Goal: Information Seeking & Learning: Learn about a topic

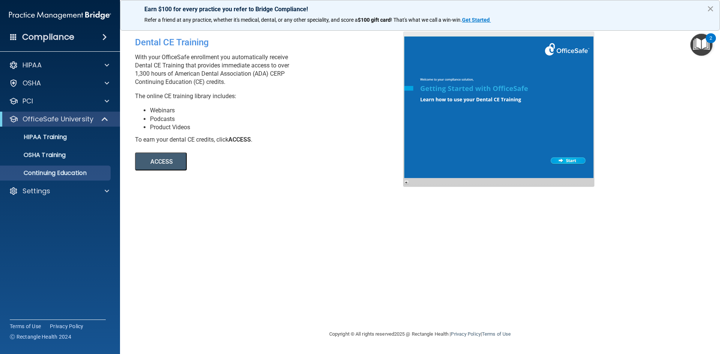
click at [709, 9] on button "×" at bounding box center [710, 9] width 7 height 12
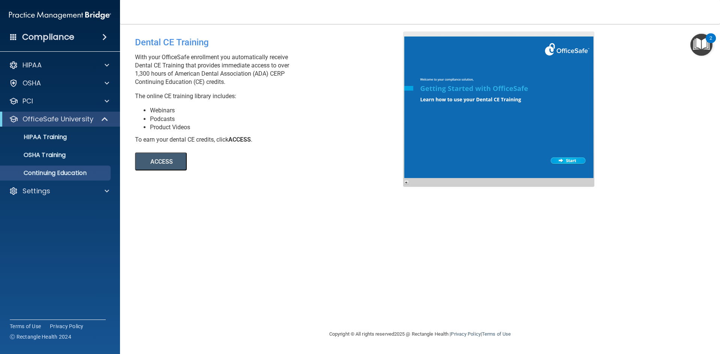
drag, startPoint x: 710, startPoint y: 0, endPoint x: 390, endPoint y: 51, distance: 323.6
click at [390, 51] on div "Dental CE Training" at bounding box center [272, 42] width 274 height 22
click at [35, 184] on div "Settings" at bounding box center [60, 191] width 120 height 15
click at [103, 191] on div at bounding box center [105, 191] width 19 height 9
click at [33, 265] on p "Sign Out" at bounding box center [56, 262] width 102 height 7
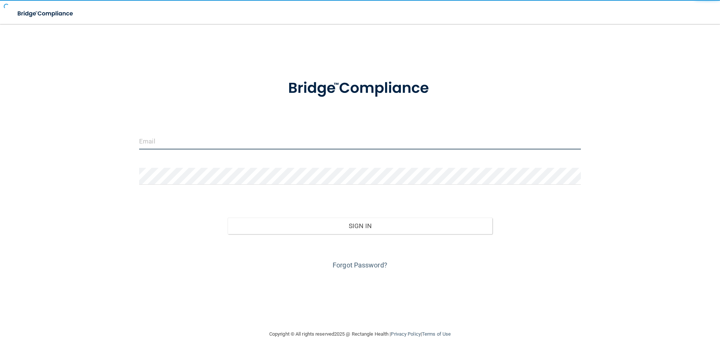
type input "[EMAIL_ADDRESS][DOMAIN_NAME]"
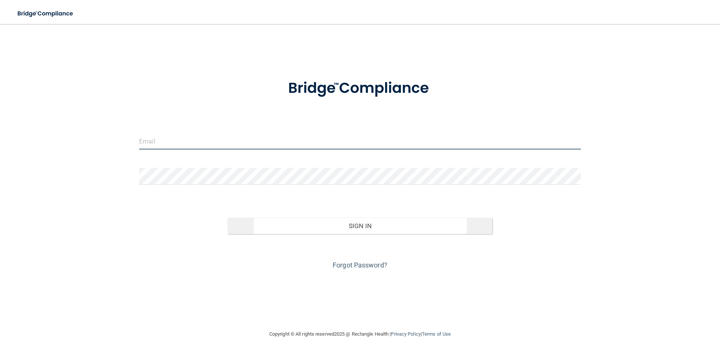
type input "[EMAIL_ADDRESS][DOMAIN_NAME]"
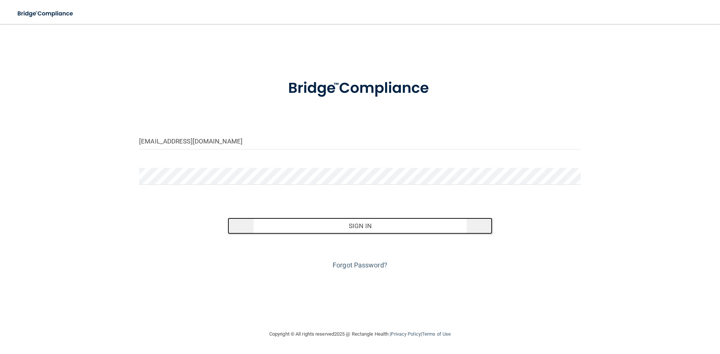
click at [357, 233] on button "Sign In" at bounding box center [360, 226] width 265 height 16
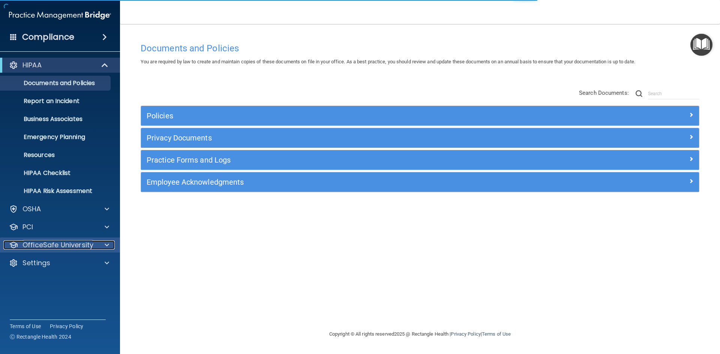
click at [61, 249] on p "OfficeSafe University" at bounding box center [57, 245] width 71 height 9
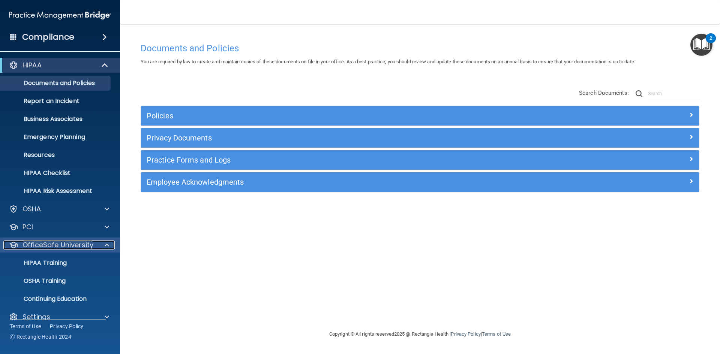
click at [79, 244] on p "OfficeSafe University" at bounding box center [57, 245] width 71 height 9
drag, startPoint x: 99, startPoint y: 245, endPoint x: 97, endPoint y: 250, distance: 4.9
click at [99, 246] on div at bounding box center [105, 245] width 19 height 9
click at [200, 269] on div "Documents and Policies You are required by law to create and maintain copies of…" at bounding box center [420, 184] width 570 height 291
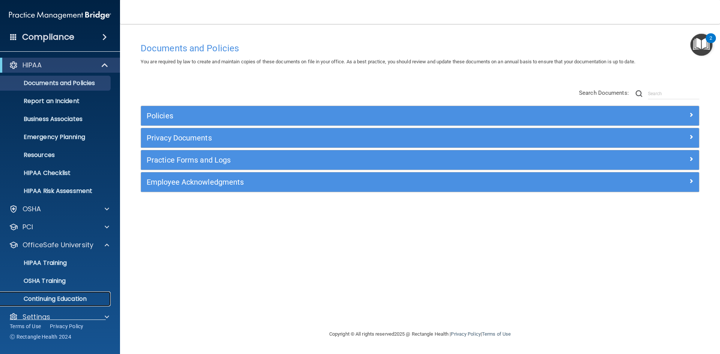
click at [57, 303] on p "Continuing Education" at bounding box center [56, 298] width 102 height 7
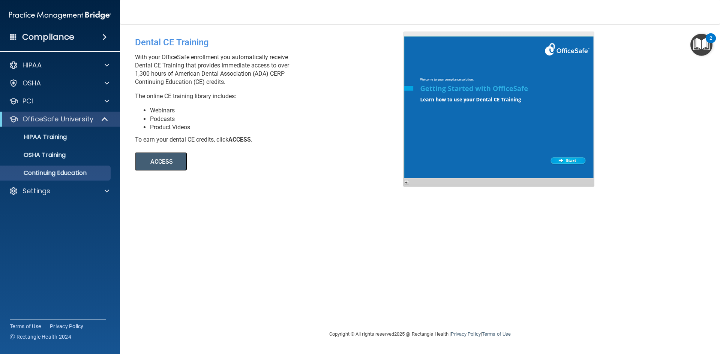
click at [162, 166] on button "ACCESS" at bounding box center [161, 162] width 52 height 18
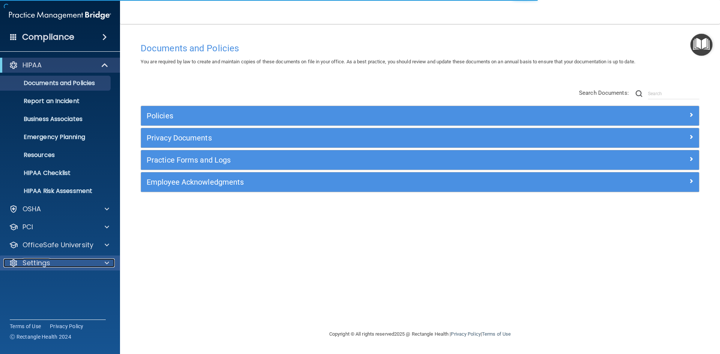
click at [27, 262] on p "Settings" at bounding box center [36, 263] width 28 height 9
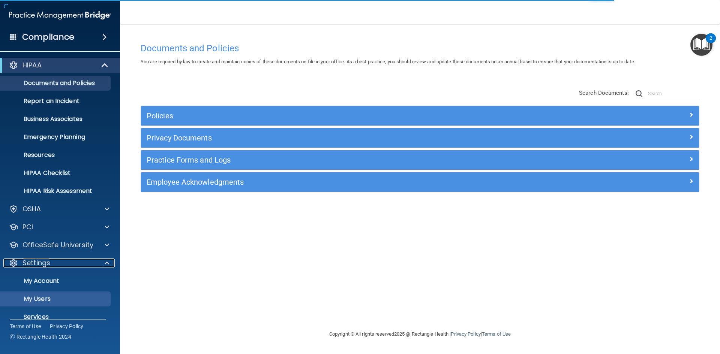
scroll to position [29, 0]
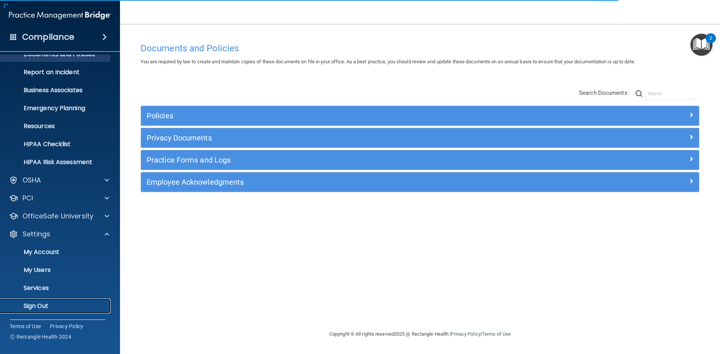
click at [43, 305] on p "Sign Out" at bounding box center [56, 306] width 102 height 7
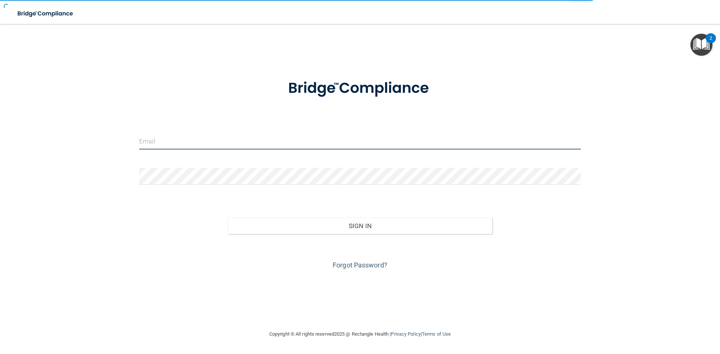
type input "[EMAIL_ADDRESS][DOMAIN_NAME]"
